Goal: Information Seeking & Learning: Find specific fact

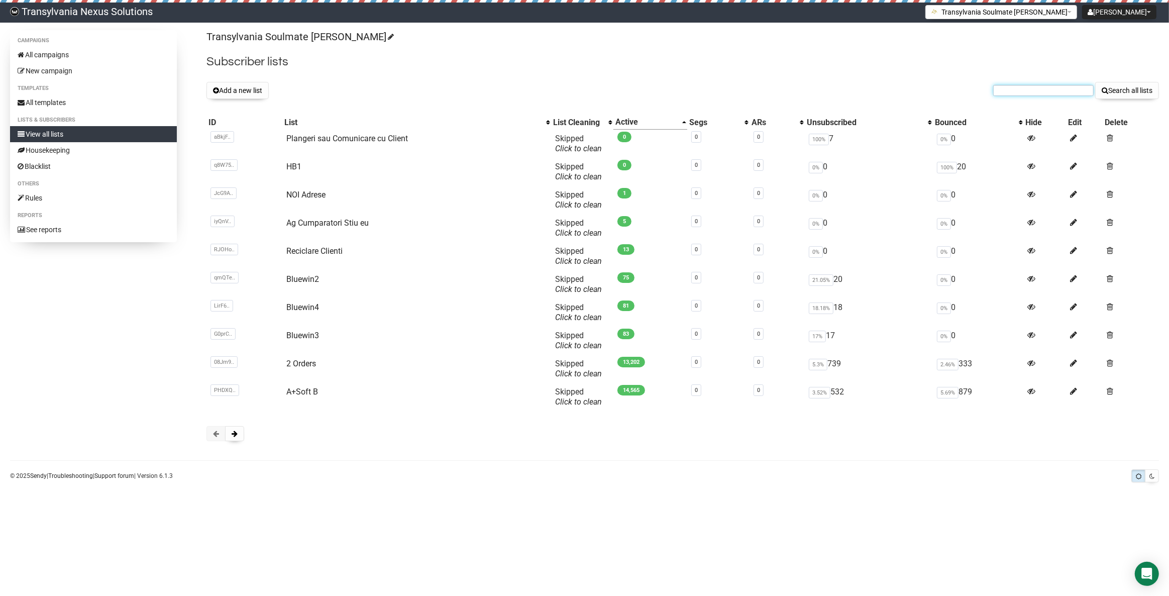
paste input "suzannakainziger@yahoo.de"
type input "suzannakainziger@yahoo.de"
click at [1133, 92] on button "Search all lists" at bounding box center [1127, 90] width 64 height 17
paste input "schulz.dagmar@freenet.de"
type input "schulz.dagmar@freenet.de"
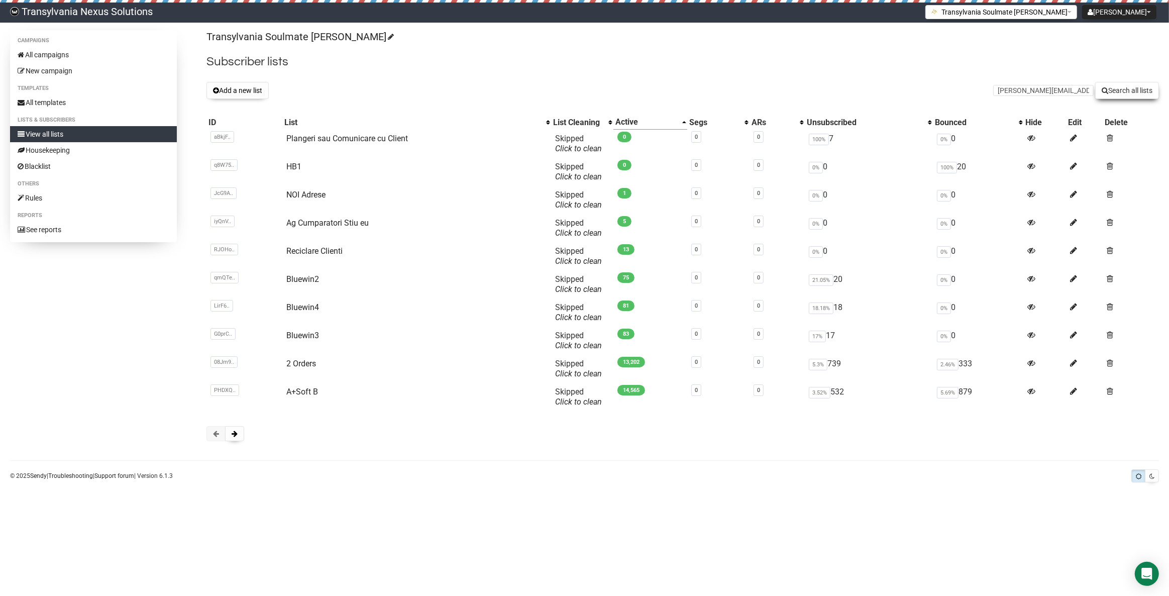
click at [1125, 95] on button "Search all lists" at bounding box center [1127, 90] width 64 height 17
click at [1020, 90] on input "text" at bounding box center [1043, 90] width 100 height 11
paste input "blumenmeer.1983@freenet.de"
type input "blumenmeer.1983@freenet.de"
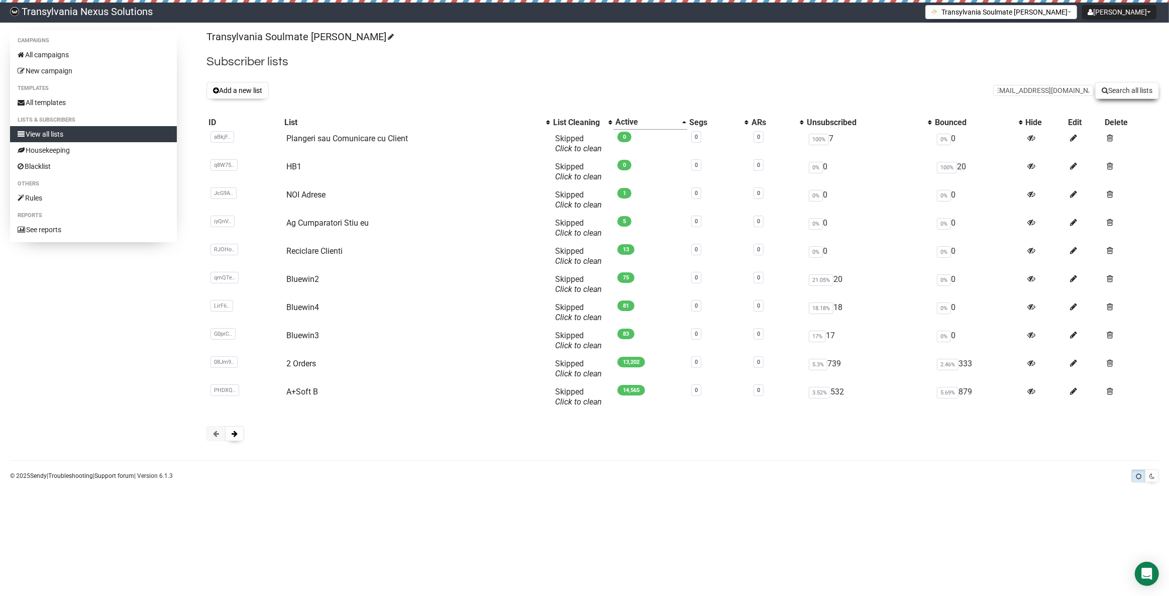
scroll to position [0, 0]
click at [1120, 89] on button "Search all lists" at bounding box center [1127, 90] width 64 height 17
click at [230, 440] on button at bounding box center [234, 433] width 19 height 15
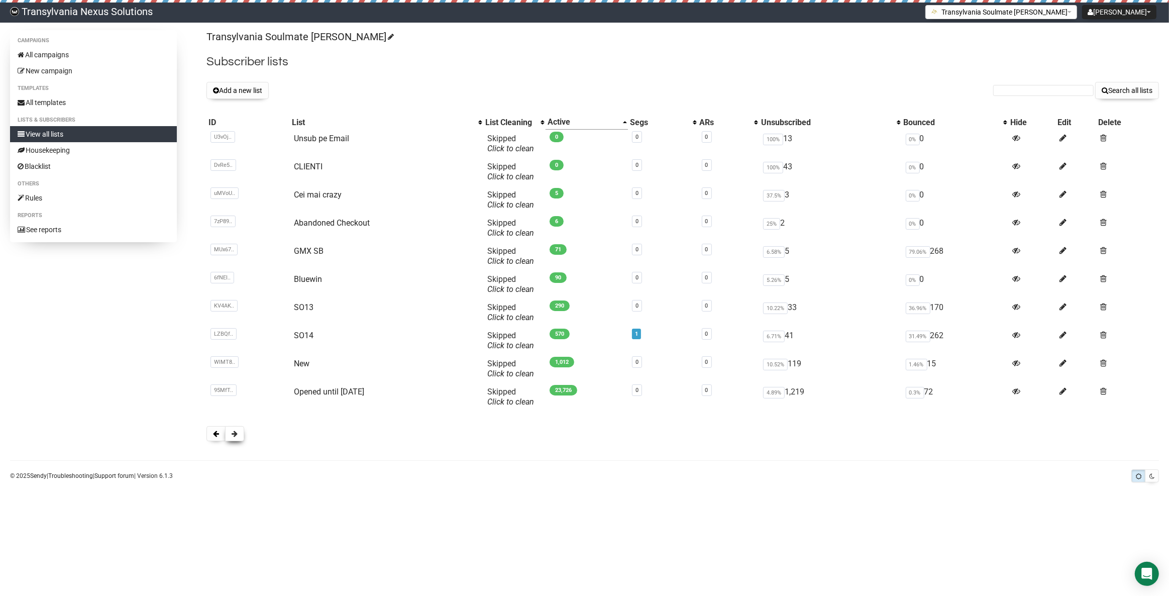
click at [234, 433] on span at bounding box center [235, 433] width 6 height 7
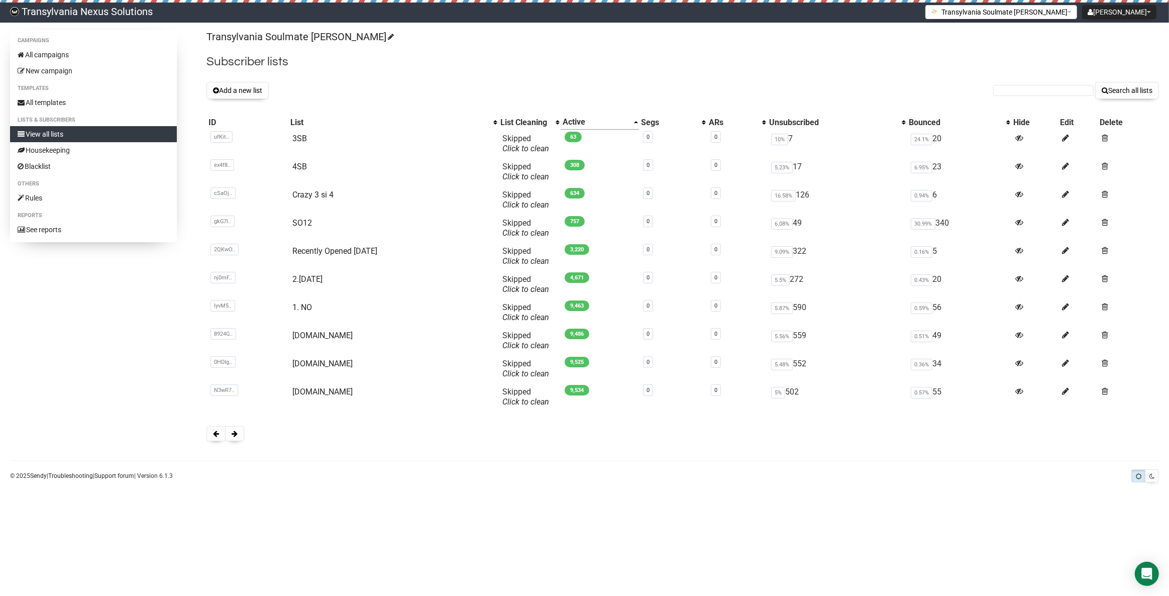
click at [215, 441] on div "Transylvania Soulmate [PERSON_NAME] Subscriber lists Add a new list Search all …" at bounding box center [682, 240] width 952 height 421
click at [217, 437] on button at bounding box center [215, 433] width 19 height 15
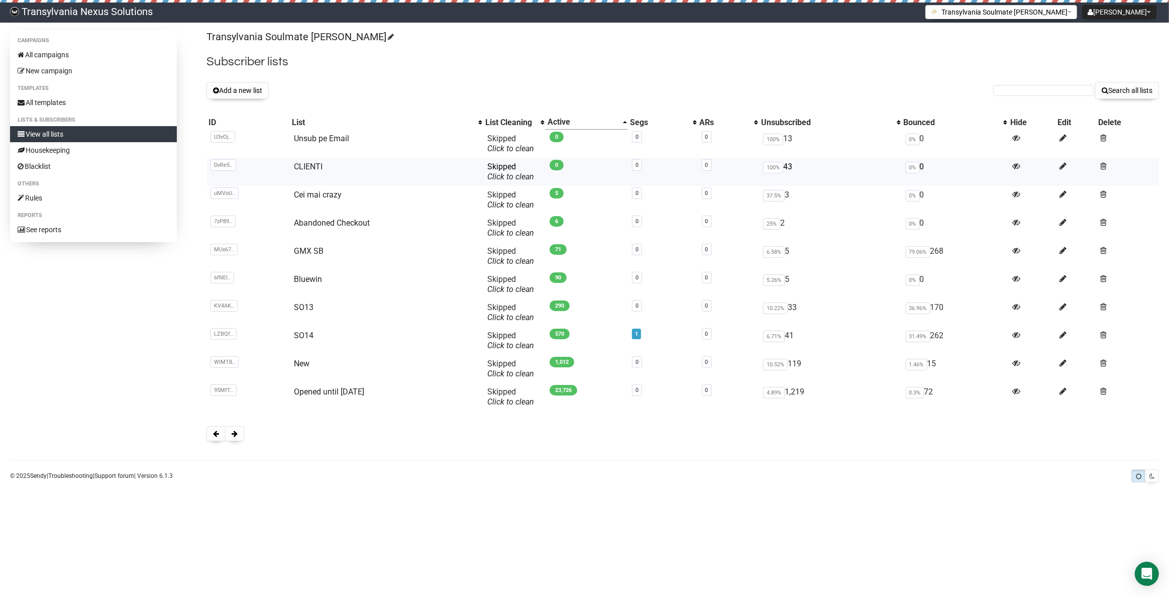
click at [302, 172] on td "CLIENTI" at bounding box center [386, 172] width 193 height 28
click at [303, 162] on link "CLIENTI" at bounding box center [308, 167] width 29 height 10
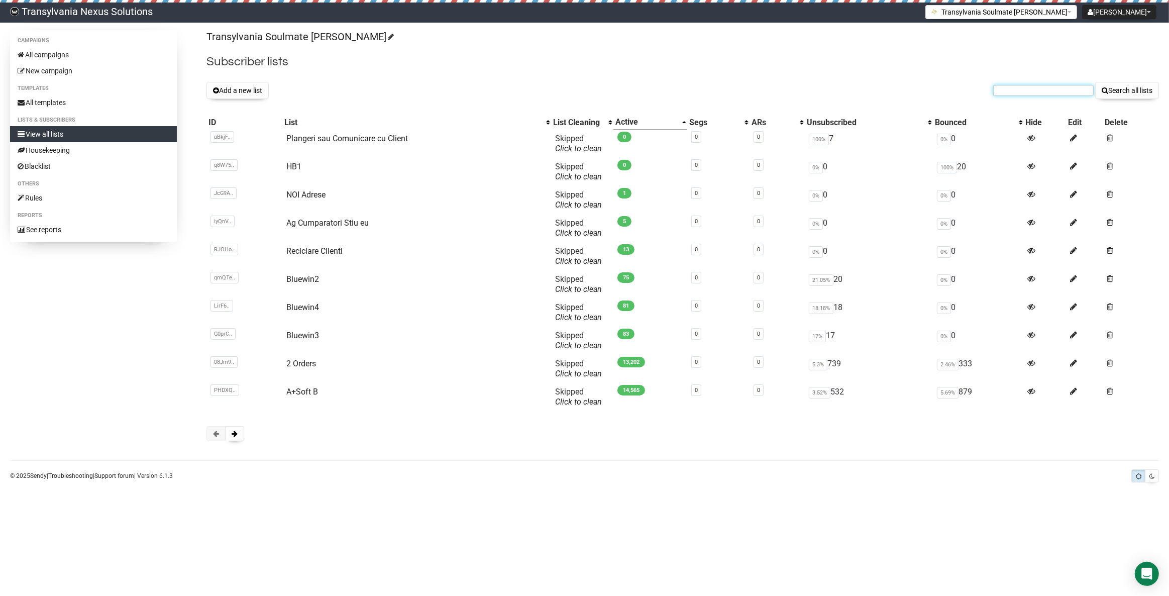
click at [1005, 93] on input "text" at bounding box center [1043, 90] width 100 height 11
paste input "[EMAIL_ADDRESS][DOMAIN_NAME]"
type input "stefaniewagner1903@gmail.com"
click at [1116, 91] on button "Search all lists" at bounding box center [1127, 90] width 64 height 17
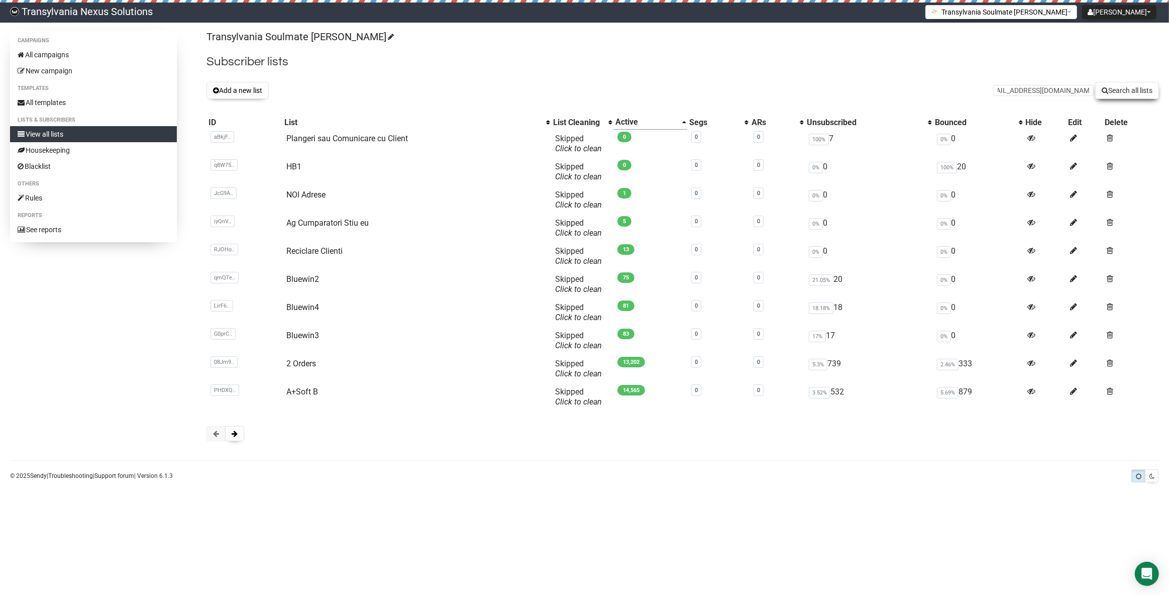
scroll to position [0, 0]
click at [82, 106] on link "All templates" at bounding box center [93, 102] width 167 height 16
paste input "stefaniewagner1903@gmail.com"
type input "stefaniewagner1903@gmail.com"
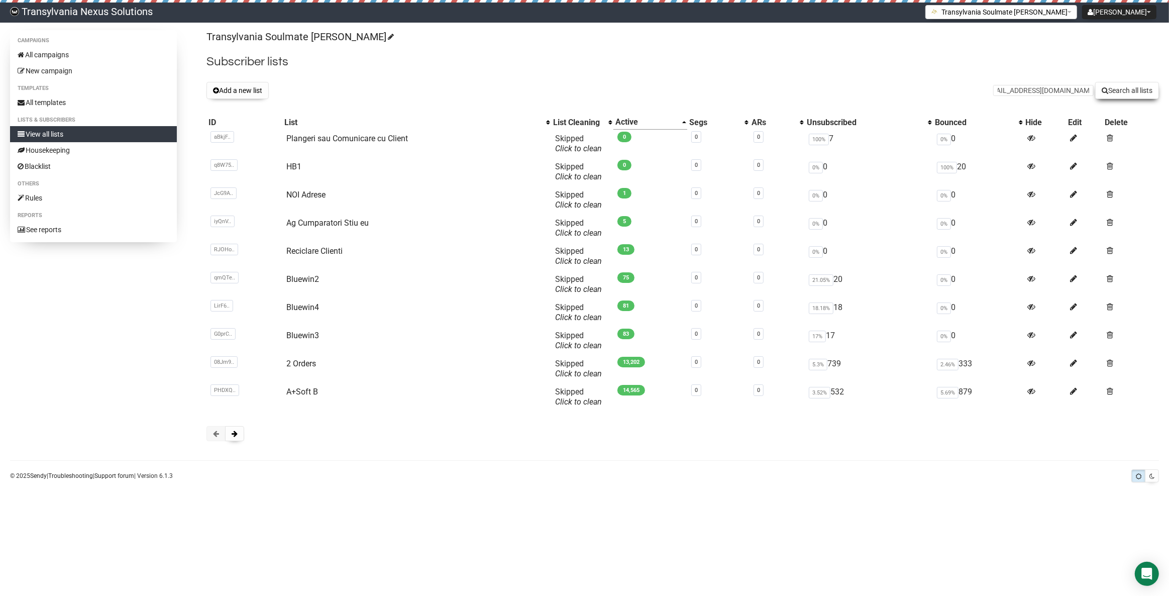
click at [1127, 94] on button "Search all lists" at bounding box center [1127, 90] width 64 height 17
click at [237, 89] on button "Add a new list" at bounding box center [237, 90] width 62 height 17
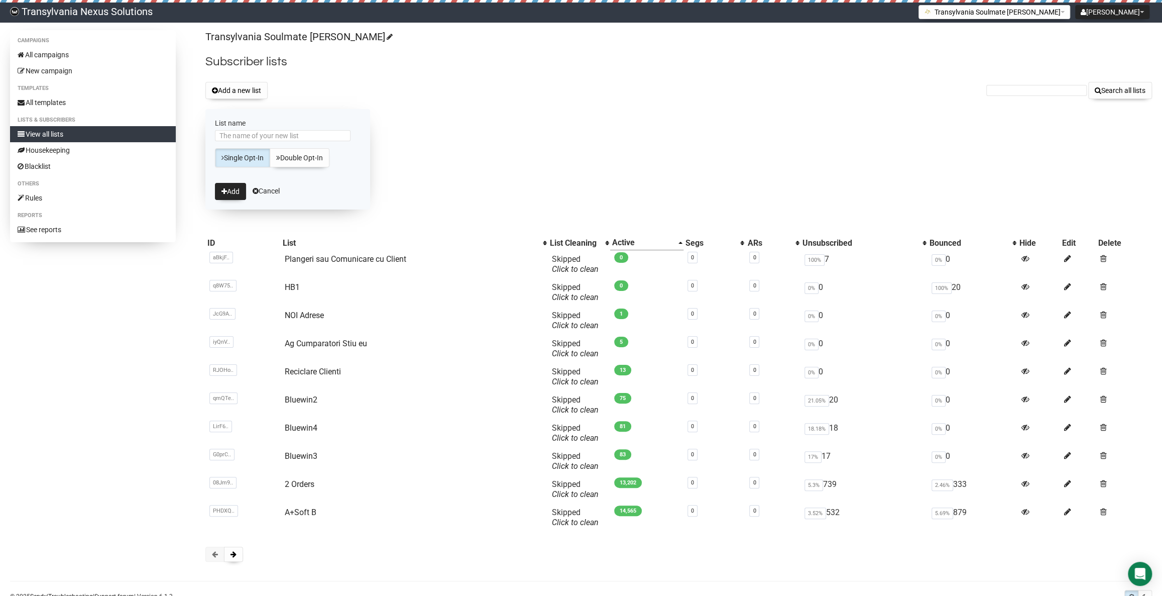
click at [356, 98] on div "Add a new list Search all lists" at bounding box center [678, 90] width 947 height 17
click at [268, 191] on link "Cancel" at bounding box center [266, 191] width 27 height 8
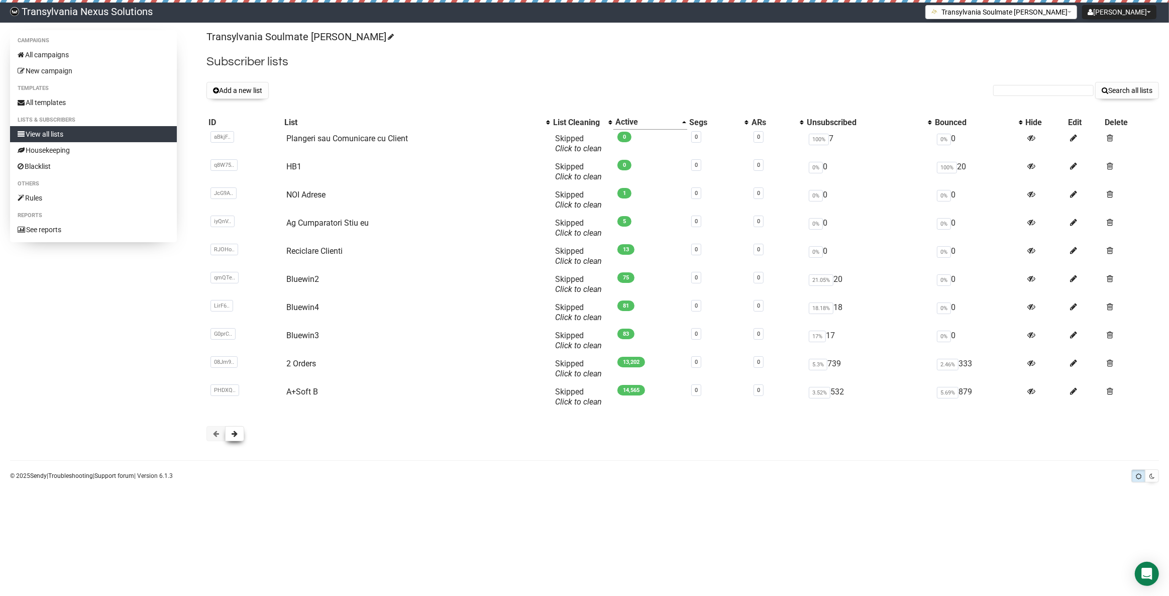
click at [236, 435] on span at bounding box center [235, 433] width 6 height 7
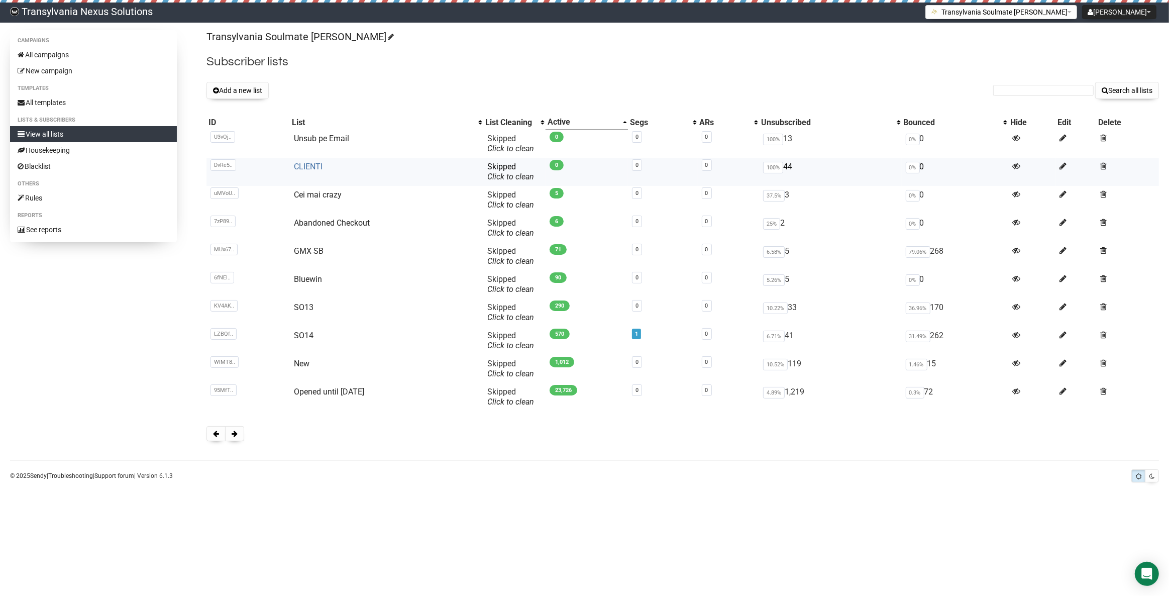
click at [307, 167] on link "CLIENTI" at bounding box center [308, 167] width 29 height 10
